Goal: Check status: Check status

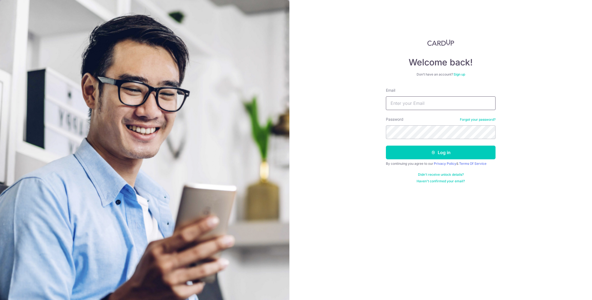
click at [406, 105] on input "Email" at bounding box center [441, 103] width 110 height 14
type input "[EMAIL_ADDRESS][DOMAIN_NAME]"
click at [386, 146] on button "Log in" at bounding box center [441, 153] width 110 height 14
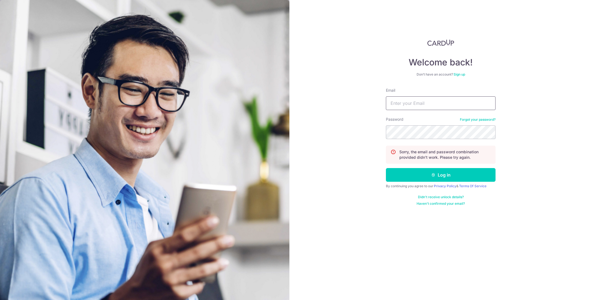
click at [401, 106] on input "Email" at bounding box center [441, 103] width 110 height 14
type input "[EMAIL_ADDRESS][DOMAIN_NAME]"
click at [386, 168] on button "Log in" at bounding box center [441, 175] width 110 height 14
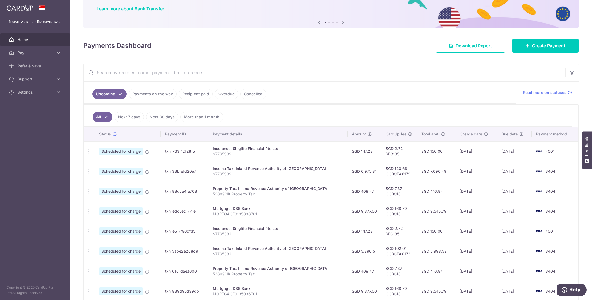
scroll to position [82, 0]
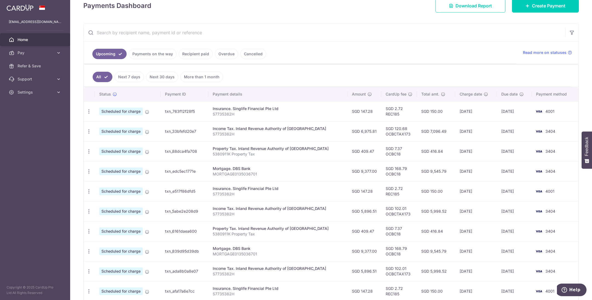
click at [144, 55] on link "Payments on the way" at bounding box center [153, 54] width 48 height 10
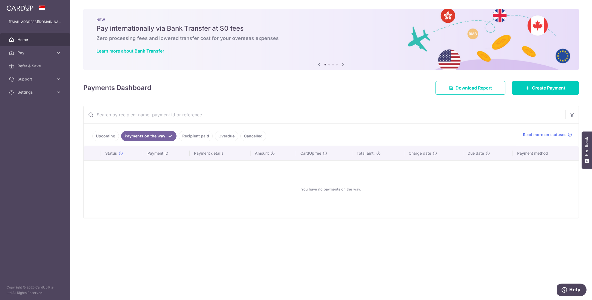
click at [194, 138] on link "Recipient paid" at bounding box center [196, 136] width 34 height 10
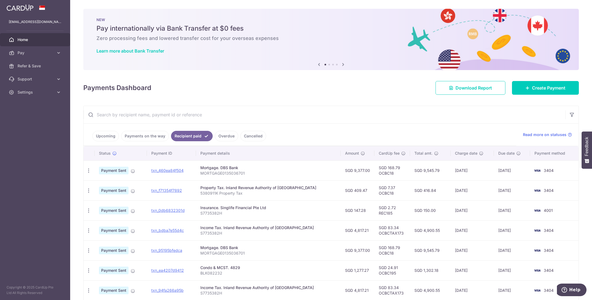
click at [253, 138] on link "Cancelled" at bounding box center [253, 136] width 26 height 10
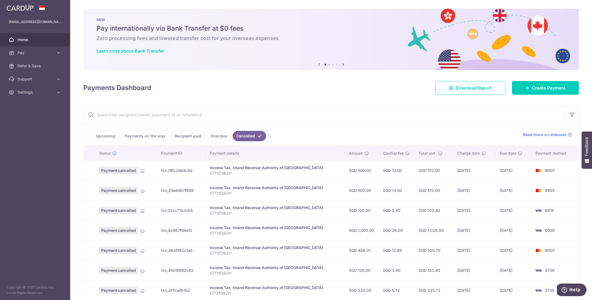
click at [107, 139] on link "Upcoming" at bounding box center [105, 136] width 27 height 10
